Goal: Transaction & Acquisition: Purchase product/service

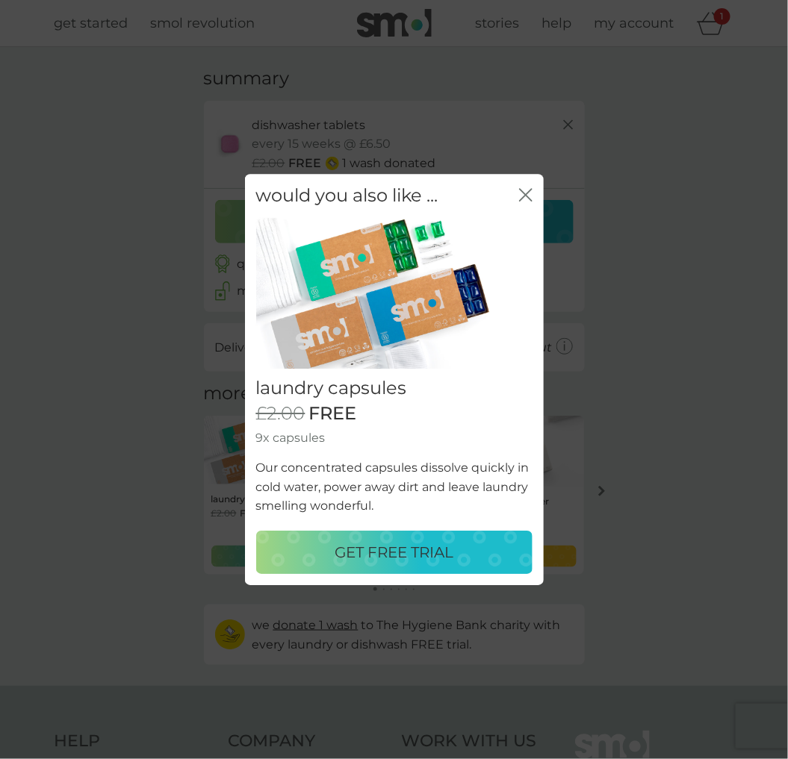
click at [518, 195] on div "would you also like ... close" at bounding box center [394, 196] width 299 height 44
click at [517, 191] on div "would you also like ... close" at bounding box center [394, 196] width 299 height 44
click at [523, 191] on icon "close" at bounding box center [523, 195] width 6 height 12
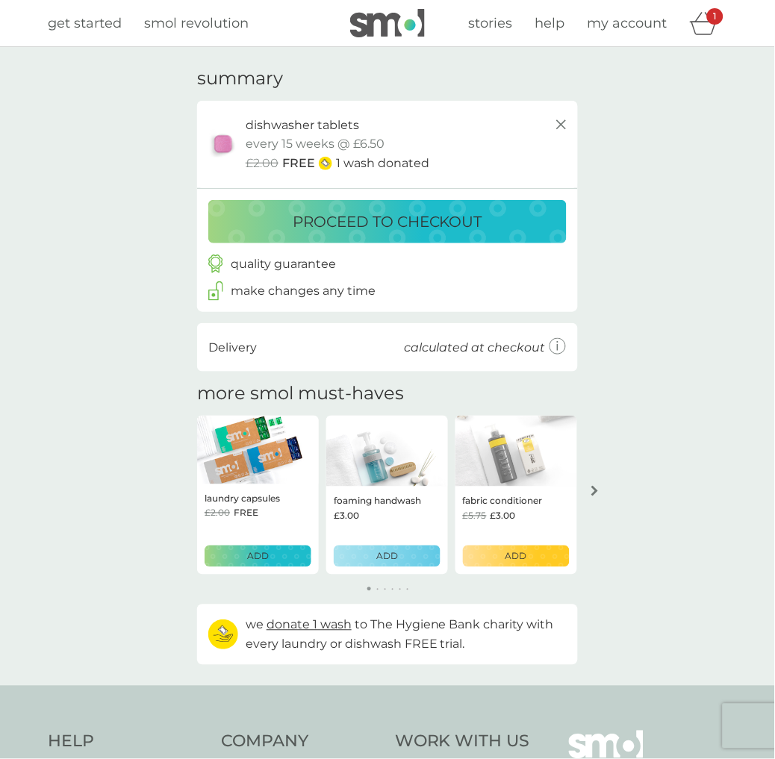
click at [361, 219] on p "proceed to checkout" at bounding box center [388, 222] width 190 height 24
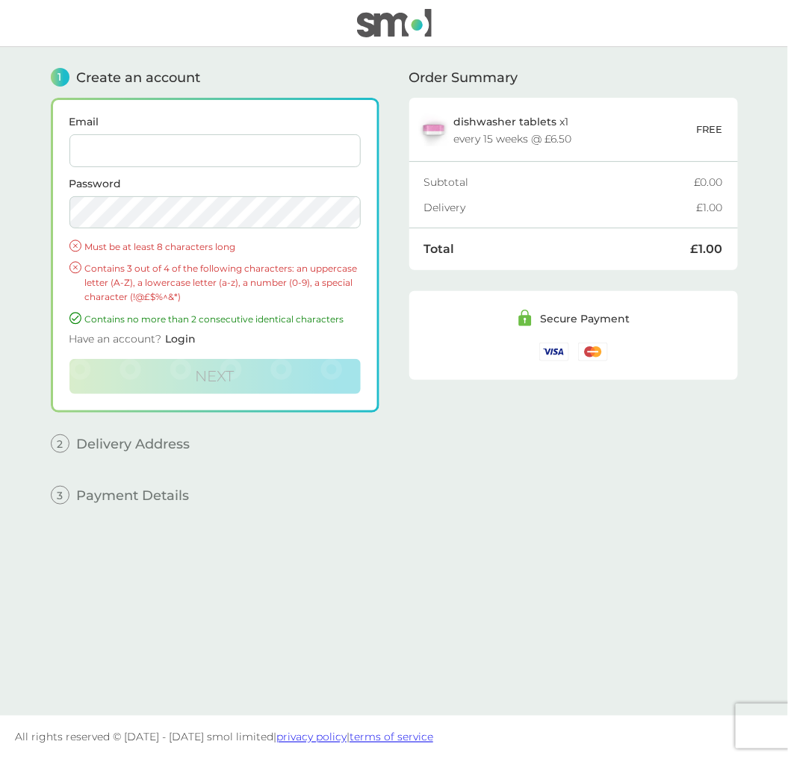
type input "[EMAIL_ADDRESS][DOMAIN_NAME]"
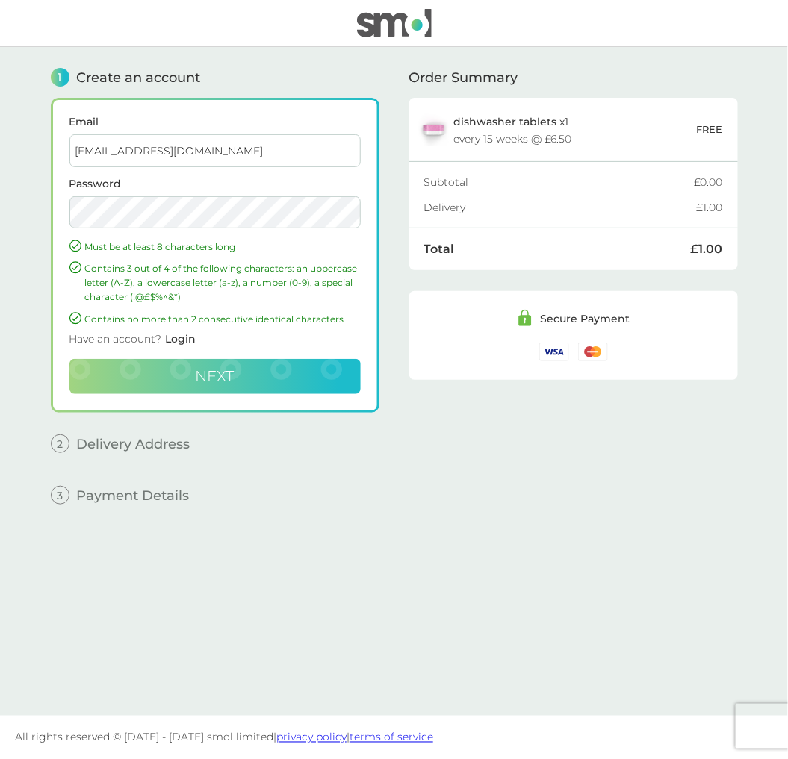
click at [329, 379] on button "Next" at bounding box center [214, 377] width 291 height 36
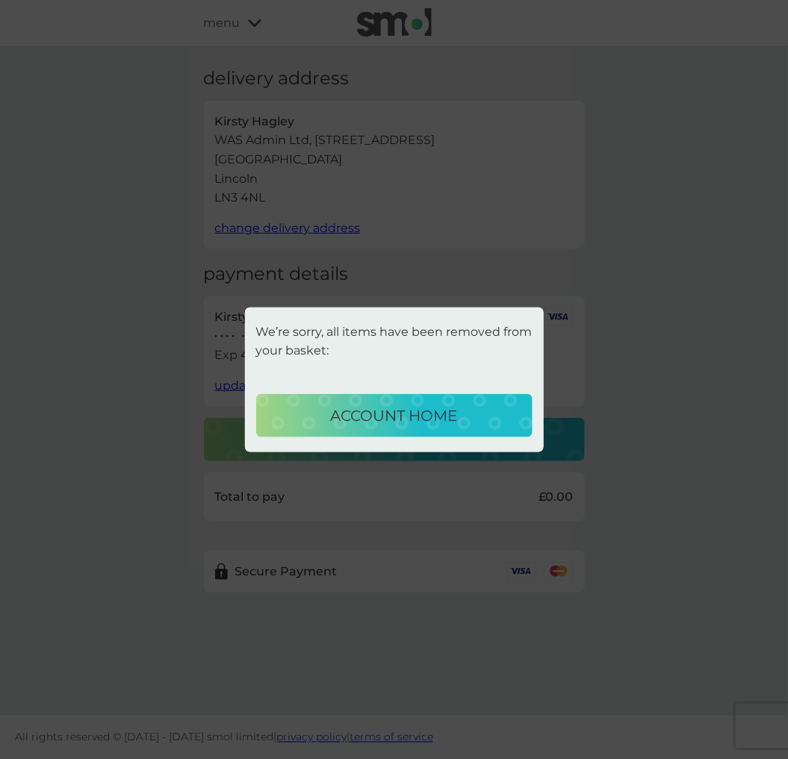
click at [379, 416] on p "account home" at bounding box center [394, 416] width 127 height 24
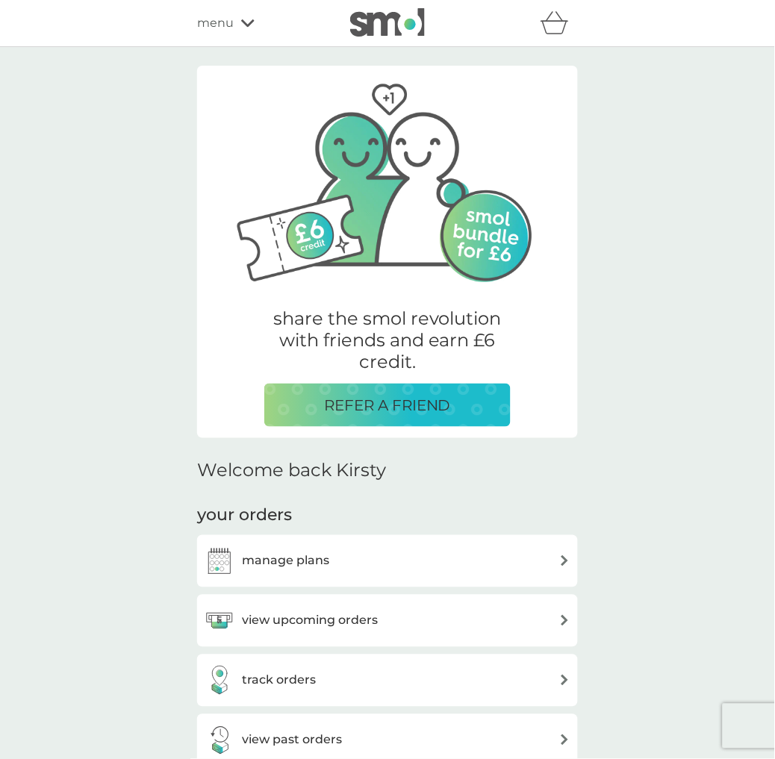
click at [275, 622] on h3 "view upcoming orders" at bounding box center [310, 621] width 136 height 19
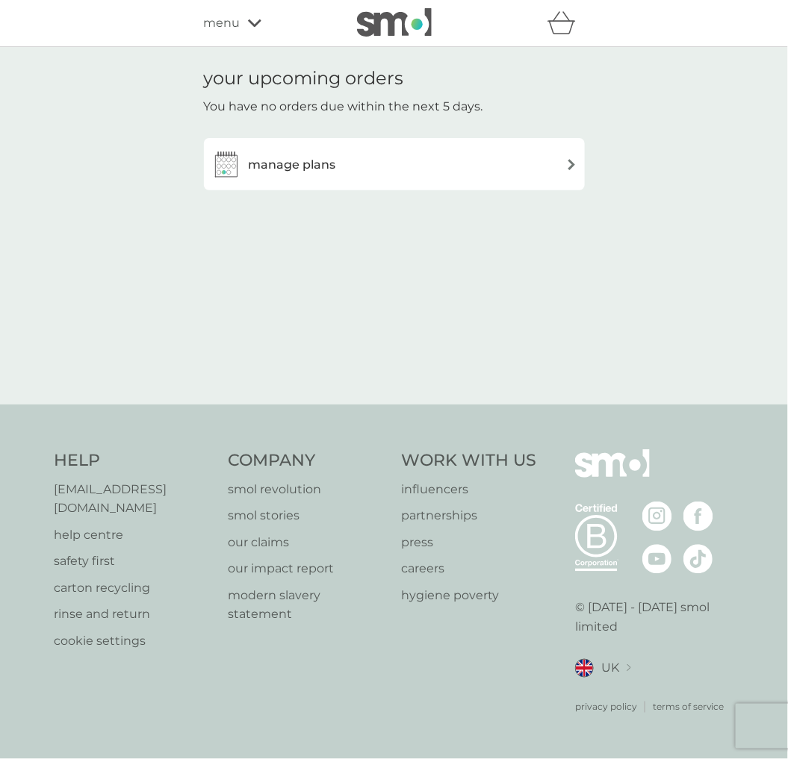
click at [424, 146] on div "manage plans" at bounding box center [394, 164] width 381 height 52
click at [417, 161] on div "manage plans" at bounding box center [394, 164] width 366 height 30
